Goal: Transaction & Acquisition: Subscribe to service/newsletter

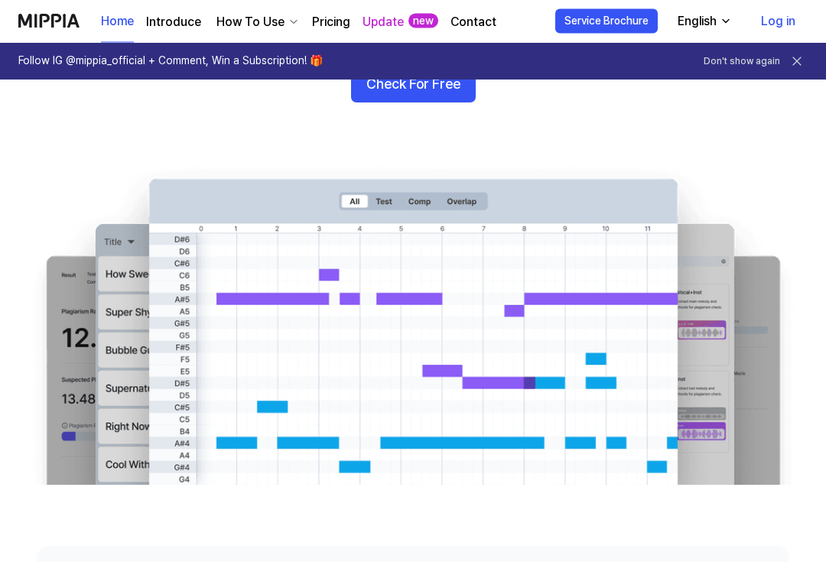
scroll to position [212, 0]
click at [382, 98] on button "Check For Free" at bounding box center [413, 84] width 125 height 37
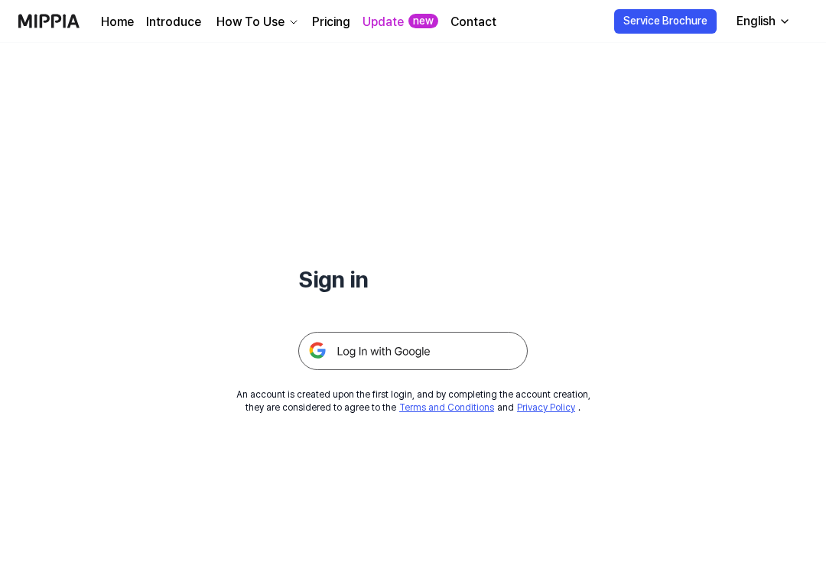
click at [341, 340] on img at bounding box center [412, 351] width 229 height 38
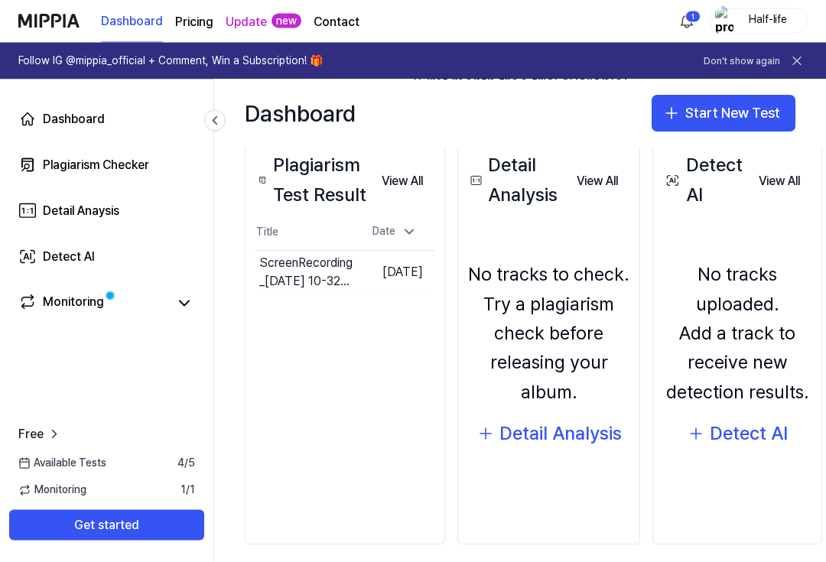
scroll to position [21, 0]
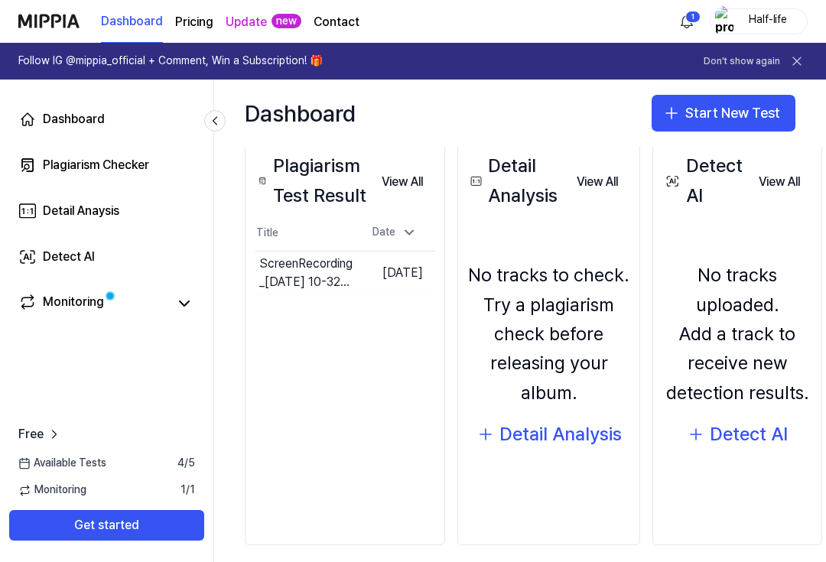
click at [34, 255] on icon at bounding box center [27, 257] width 18 height 18
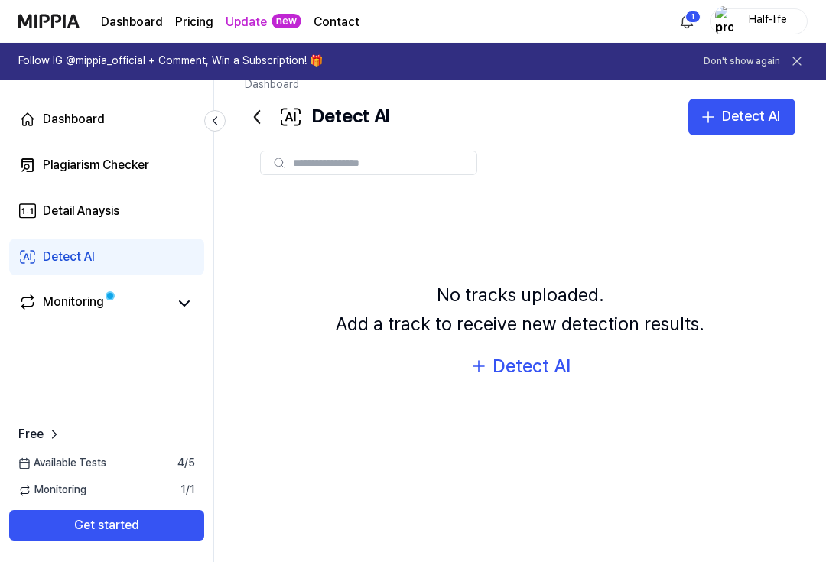
click at [48, 256] on div "Detect AI" at bounding box center [69, 257] width 52 height 18
click at [39, 294] on link "Monitoring" at bounding box center [92, 303] width 149 height 21
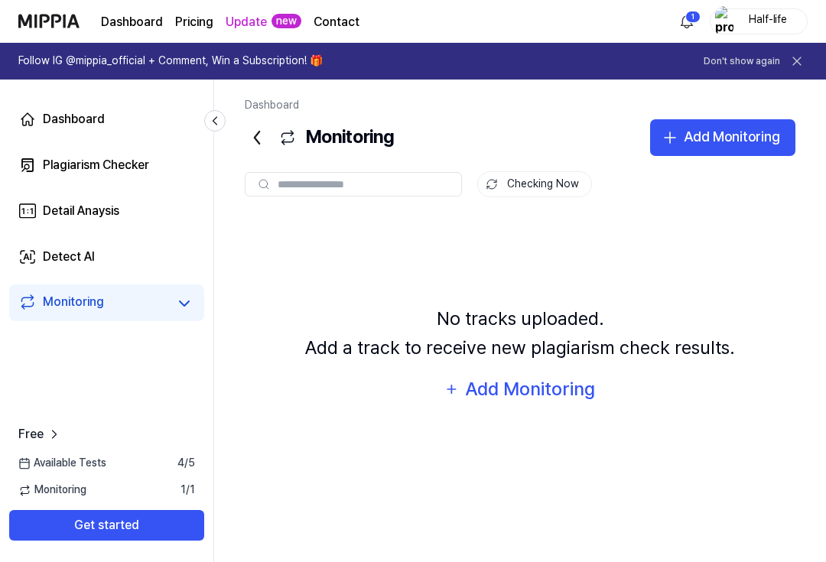
click at [64, 304] on div "Monitoring" at bounding box center [73, 303] width 61 height 21
click at [38, 541] on button "Get started" at bounding box center [106, 525] width 195 height 31
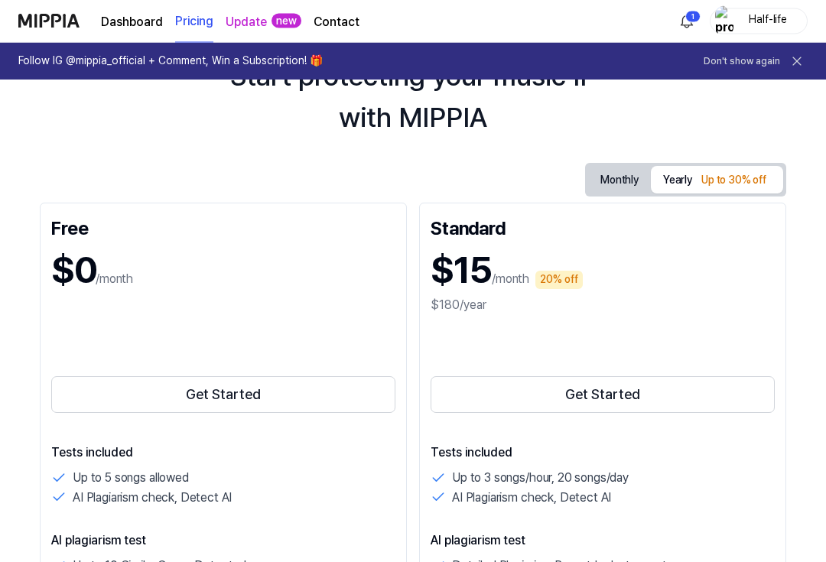
scroll to position [86, 0]
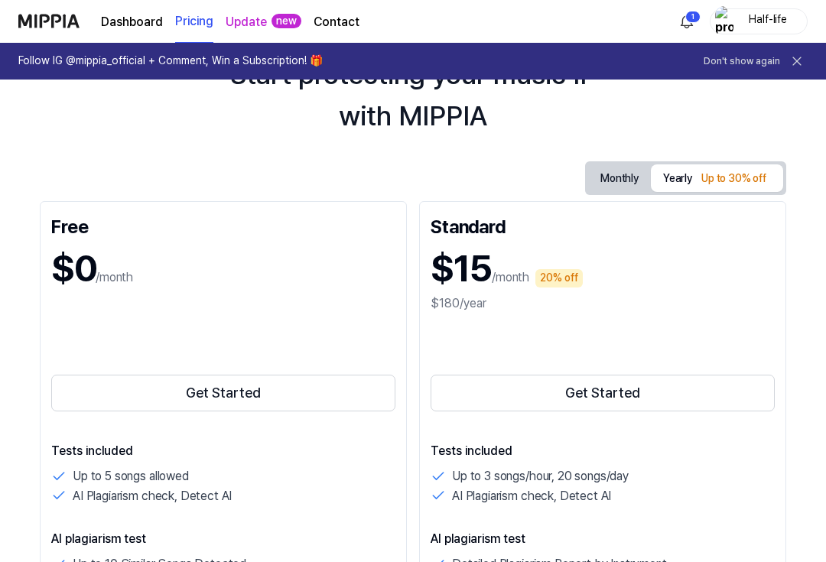
click at [135, 386] on button "Get Started" at bounding box center [223, 393] width 344 height 37
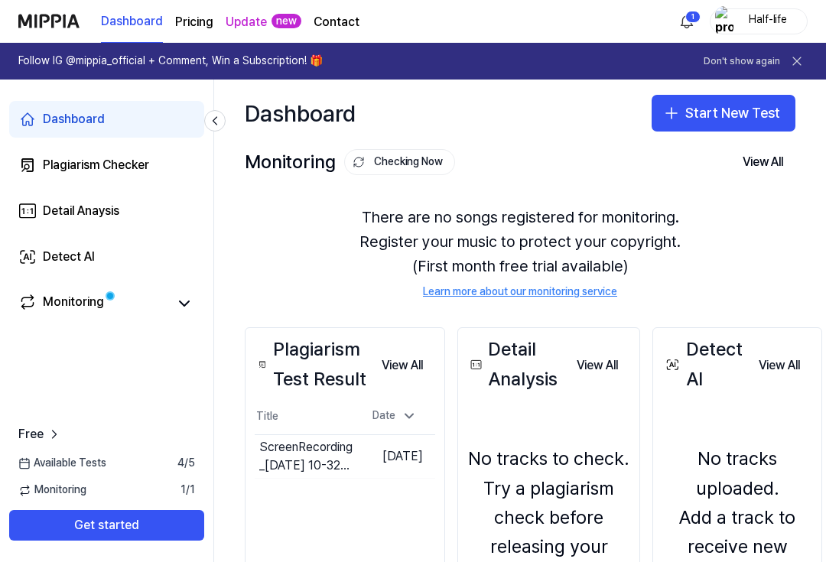
click at [50, 298] on div "Monitoring" at bounding box center [73, 303] width 61 height 21
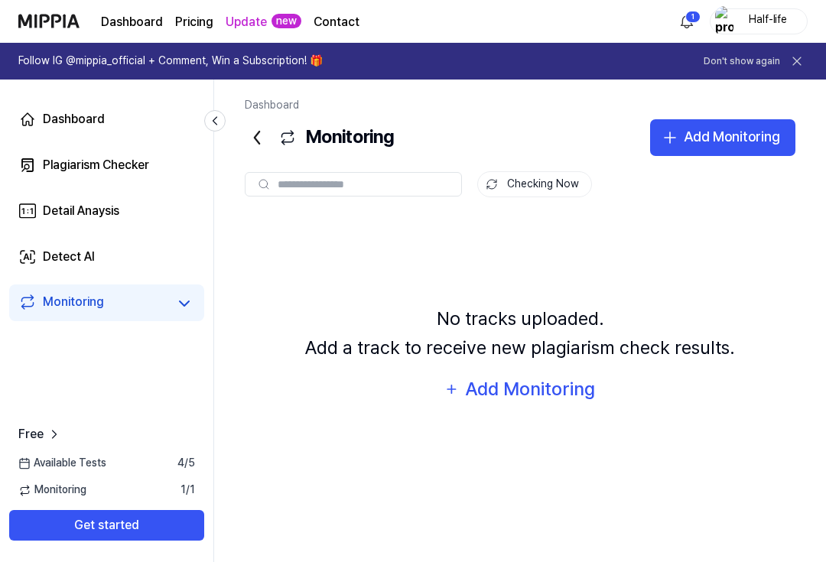
click at [58, 505] on div "Free Available Tests 4 / 5 Monitoring 1 / 1 Get started" at bounding box center [106, 483] width 213 height 116
click at [42, 471] on span "Available Tests" at bounding box center [62, 463] width 88 height 15
click at [44, 507] on div "Free Available Tests 4 / 5 Monitoring 1 / 1 Get started" at bounding box center [106, 483] width 213 height 116
click at [45, 498] on span "Monitoring" at bounding box center [52, 490] width 68 height 15
click at [32, 444] on span "Free" at bounding box center [30, 434] width 25 height 18
